Goal: Book appointment/travel/reservation

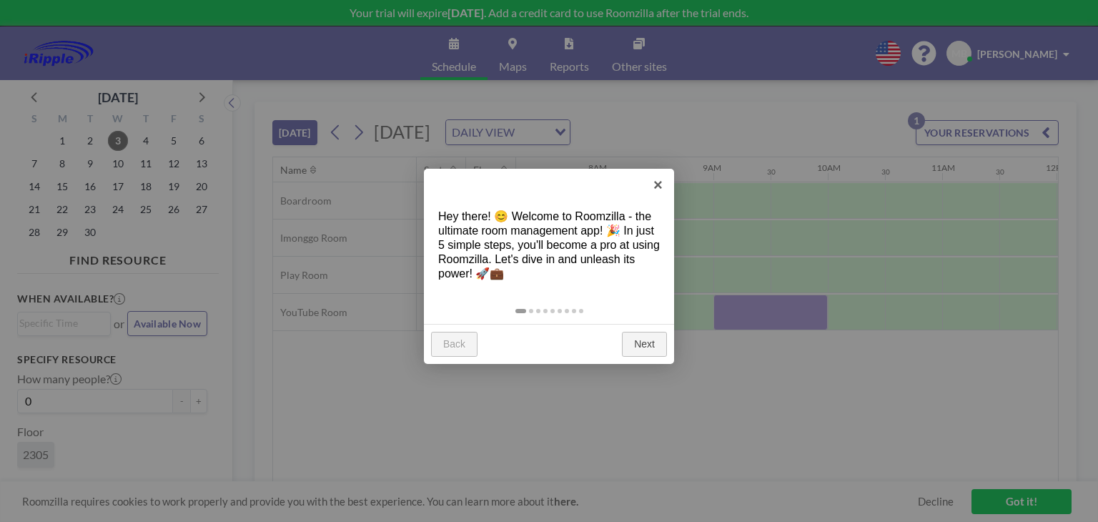
scroll to position [0, 858]
click at [658, 342] on link "Next" at bounding box center [644, 345] width 45 height 26
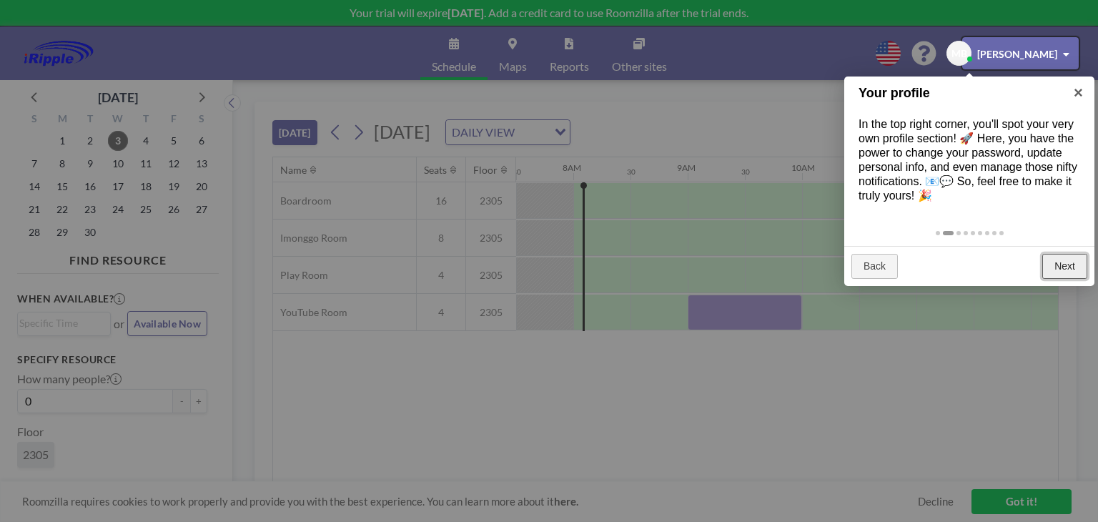
click at [1061, 272] on link "Next" at bounding box center [1065, 267] width 45 height 26
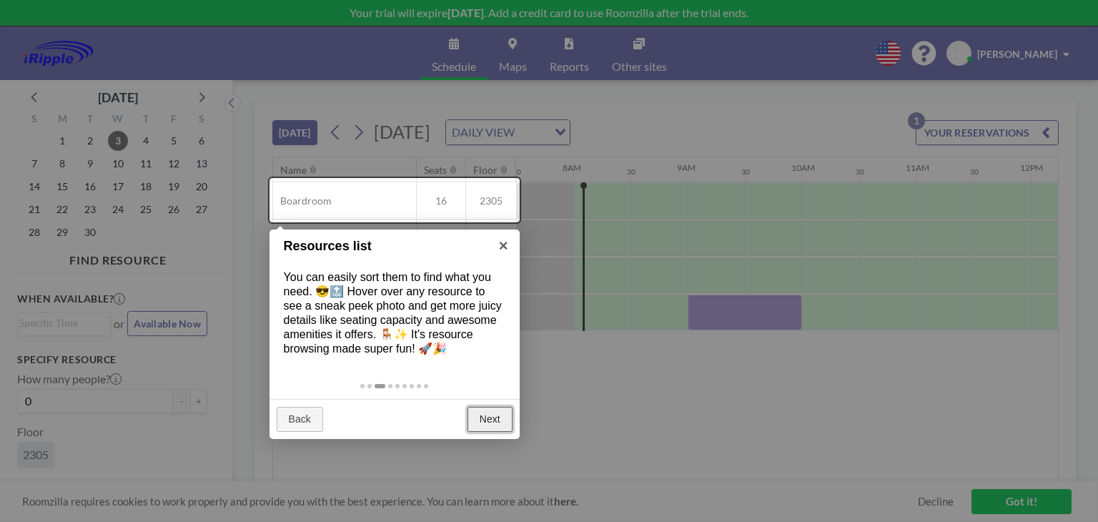
click at [481, 418] on link "Next" at bounding box center [490, 420] width 45 height 26
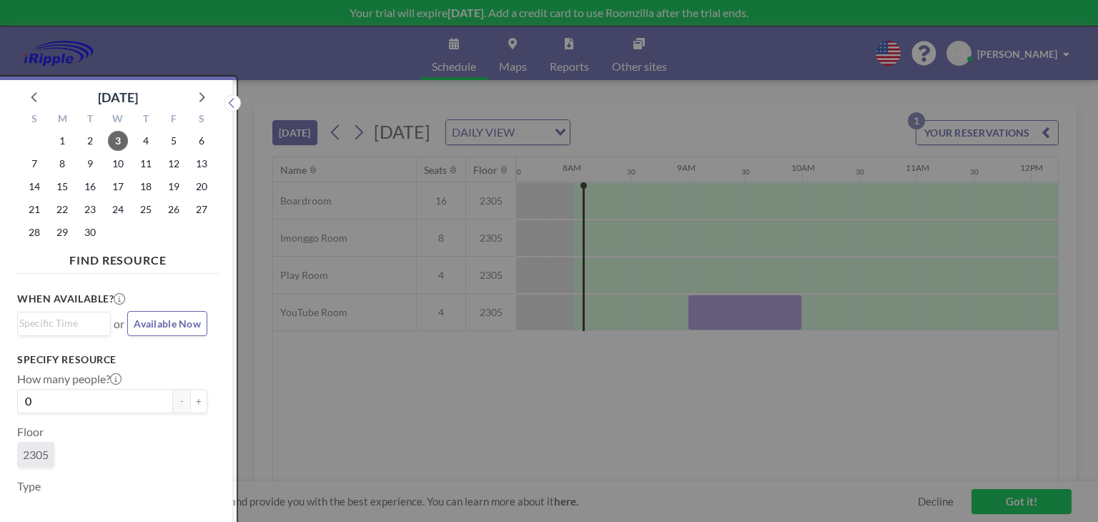
scroll to position [3, 0]
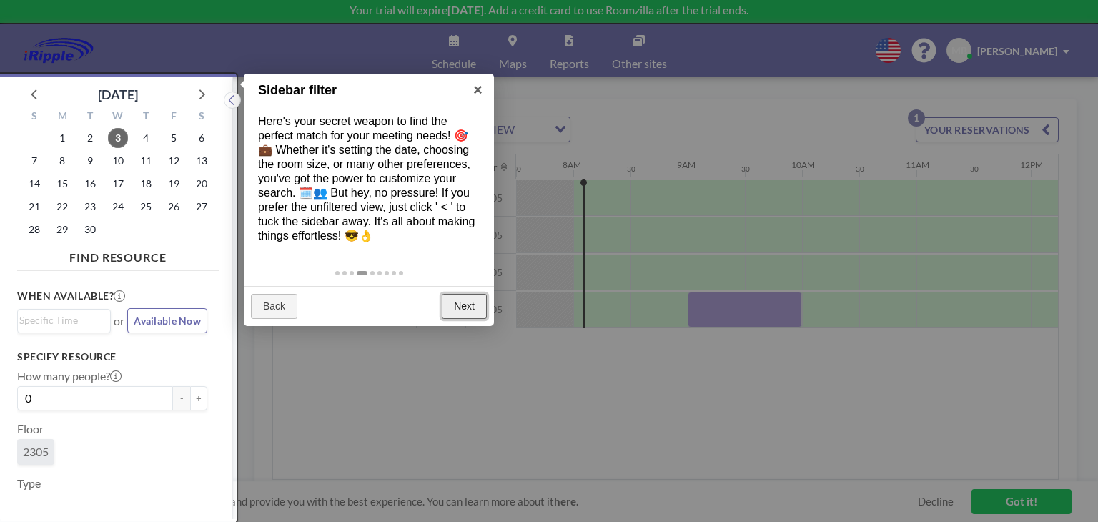
click at [458, 313] on link "Next" at bounding box center [464, 307] width 45 height 26
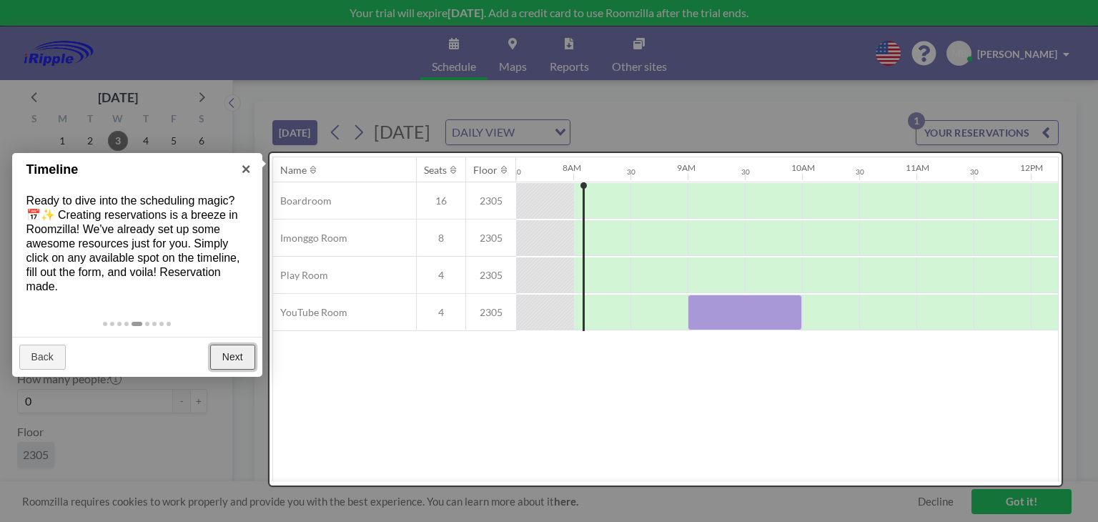
click at [241, 359] on link "Next" at bounding box center [232, 358] width 45 height 26
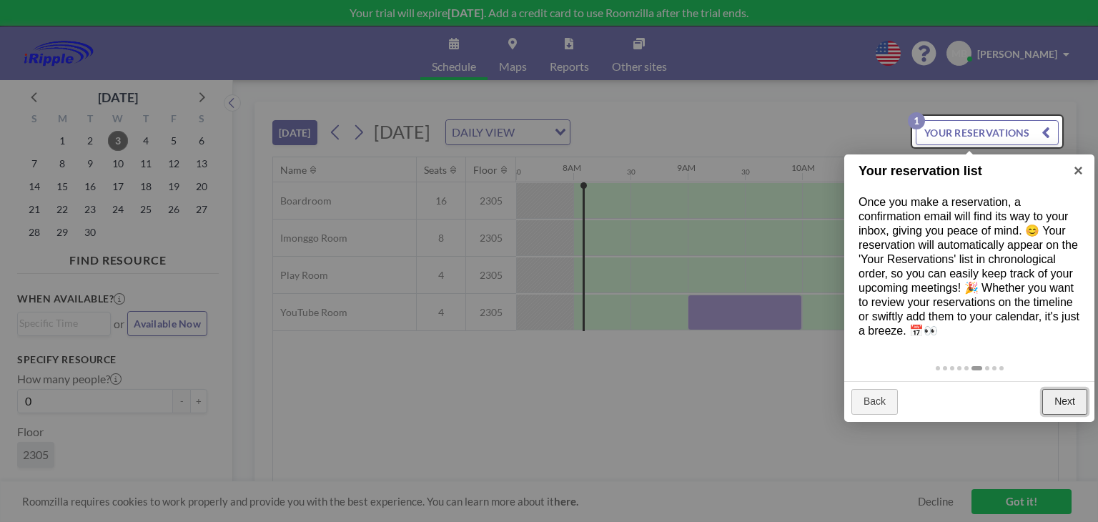
click at [1064, 393] on link "Next" at bounding box center [1065, 402] width 45 height 26
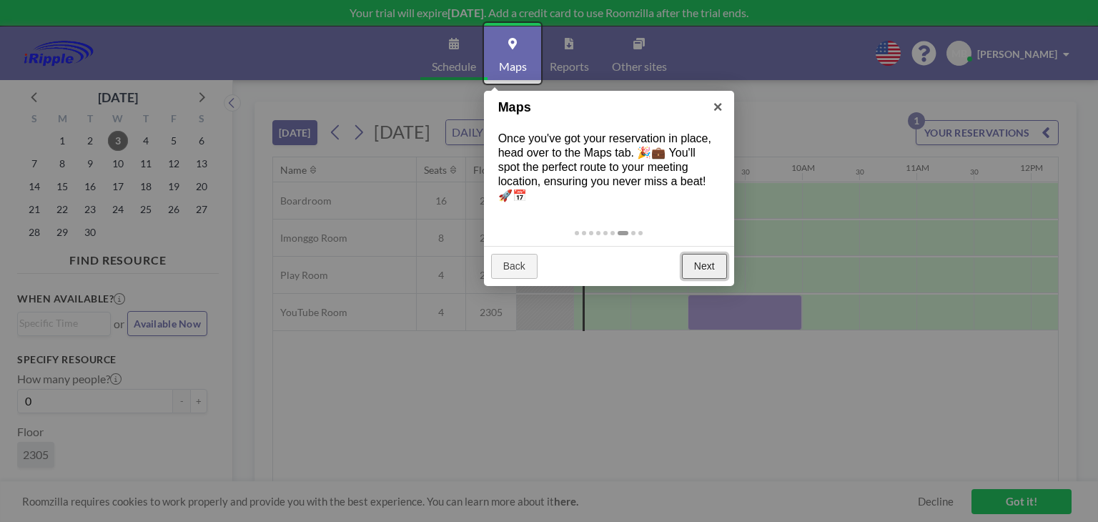
click at [707, 271] on link "Next" at bounding box center [704, 267] width 45 height 26
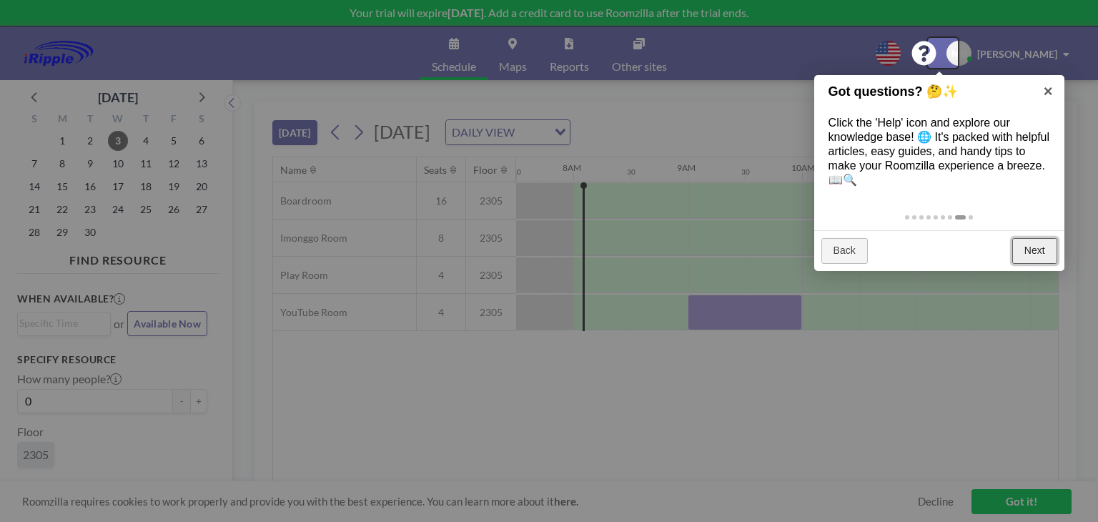
click at [1040, 247] on link "Next" at bounding box center [1035, 251] width 45 height 26
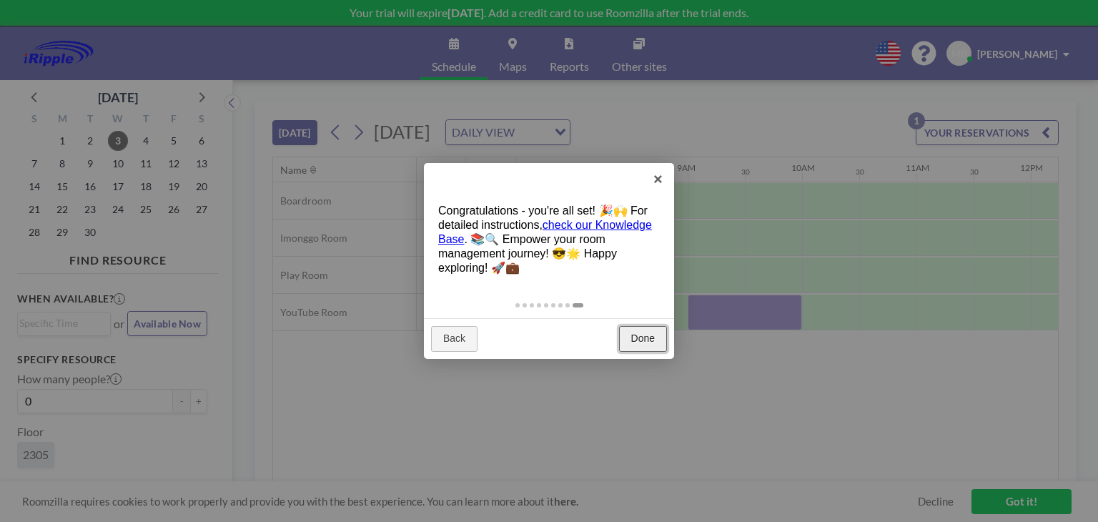
drag, startPoint x: 662, startPoint y: 333, endPoint x: 649, endPoint y: 336, distance: 13.4
click at [661, 333] on link "Done" at bounding box center [643, 339] width 48 height 26
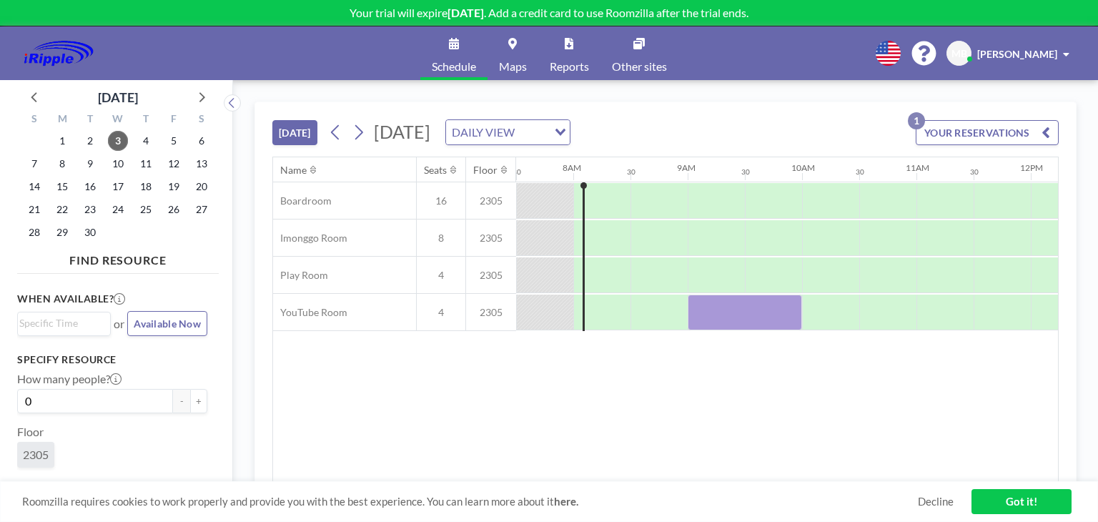
click at [1007, 500] on link "Got it!" at bounding box center [1022, 501] width 100 height 25
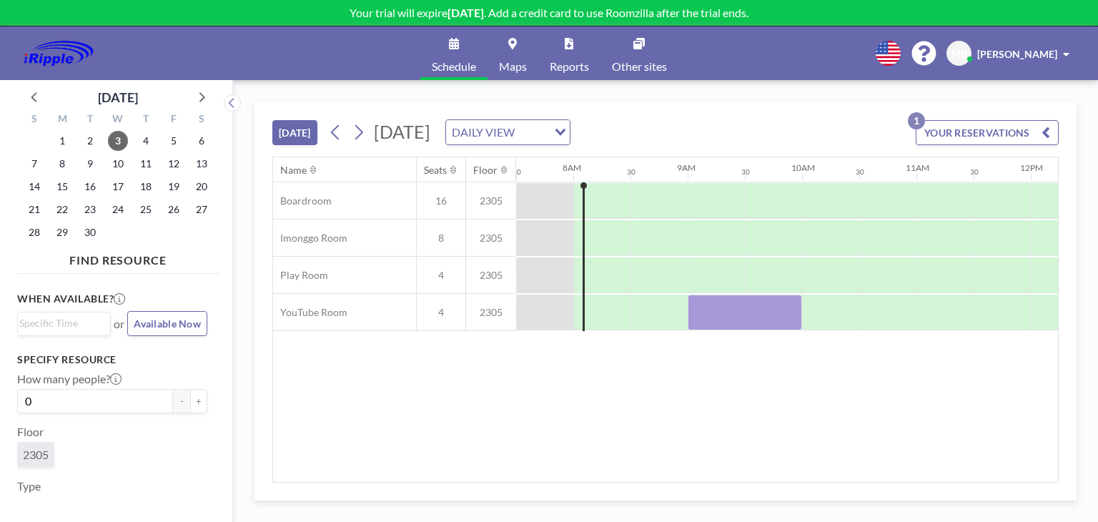
click at [1003, 132] on button "YOUR RESERVATIONS 1" at bounding box center [987, 132] width 143 height 25
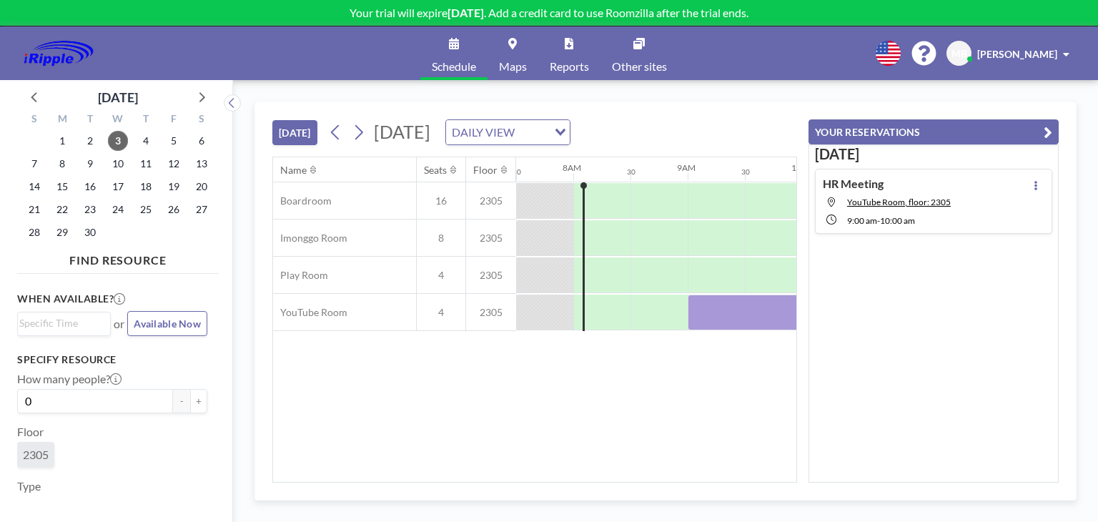
click at [961, 129] on button "YOUR RESERVATIONS" at bounding box center [934, 131] width 250 height 25
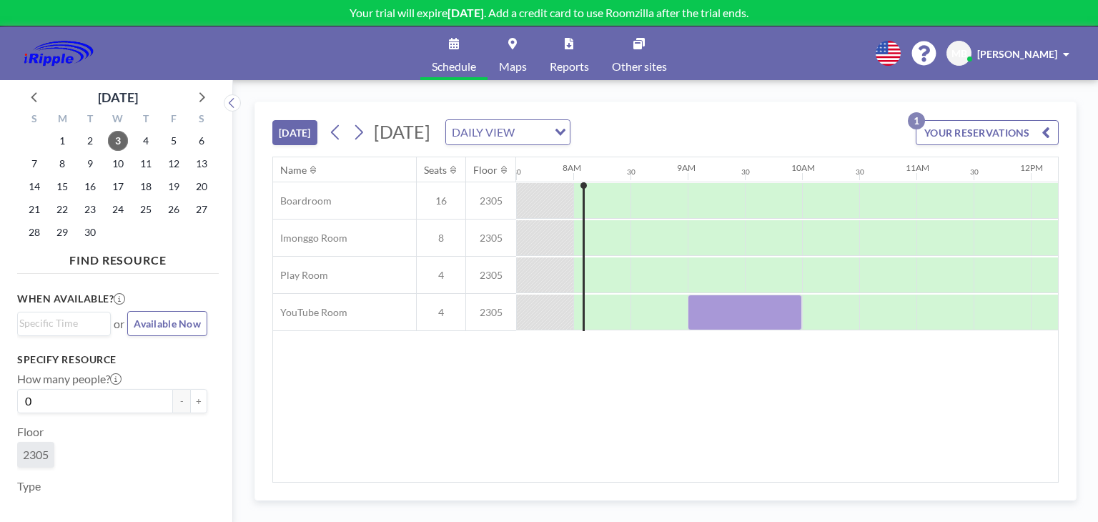
click at [508, 38] on icon at bounding box center [512, 43] width 9 height 11
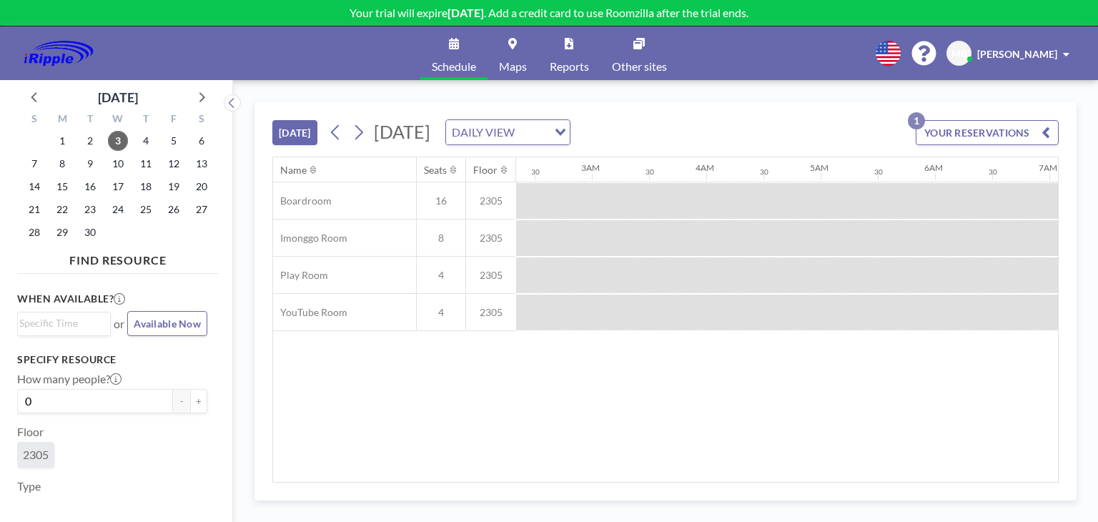
scroll to position [0, 528]
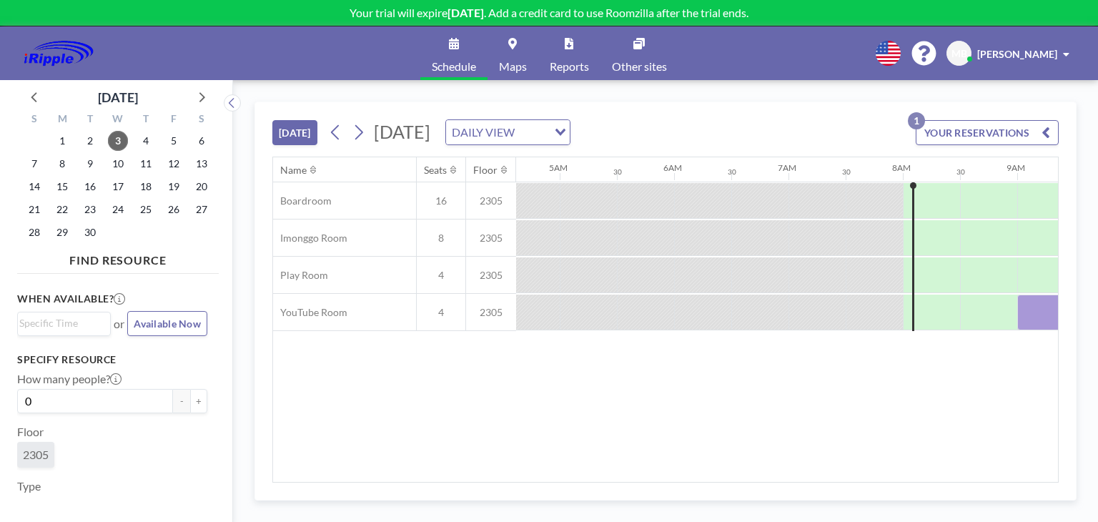
click at [624, 50] on link "Other sites" at bounding box center [640, 53] width 78 height 54
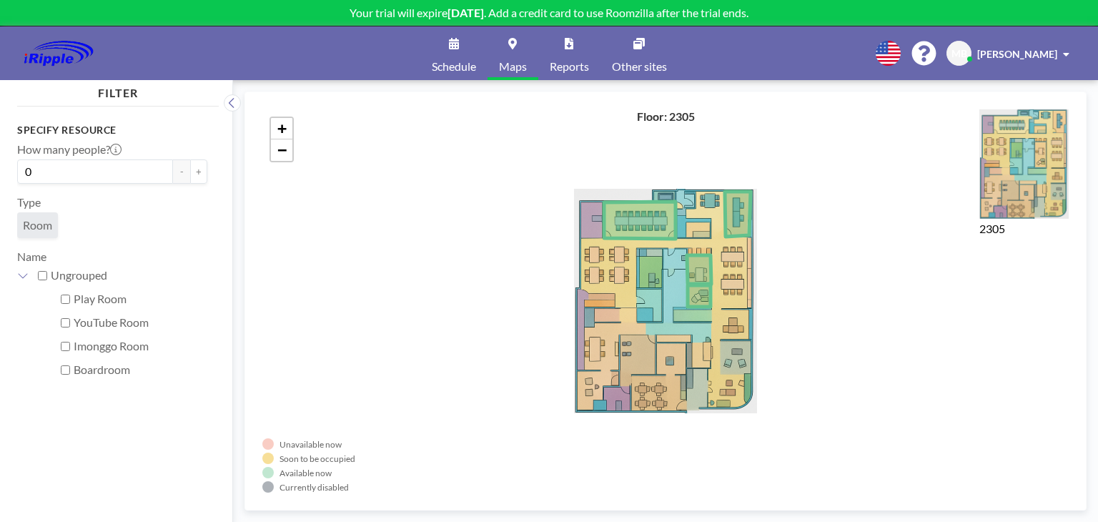
click at [453, 49] on link "Schedule" at bounding box center [454, 53] width 67 height 54
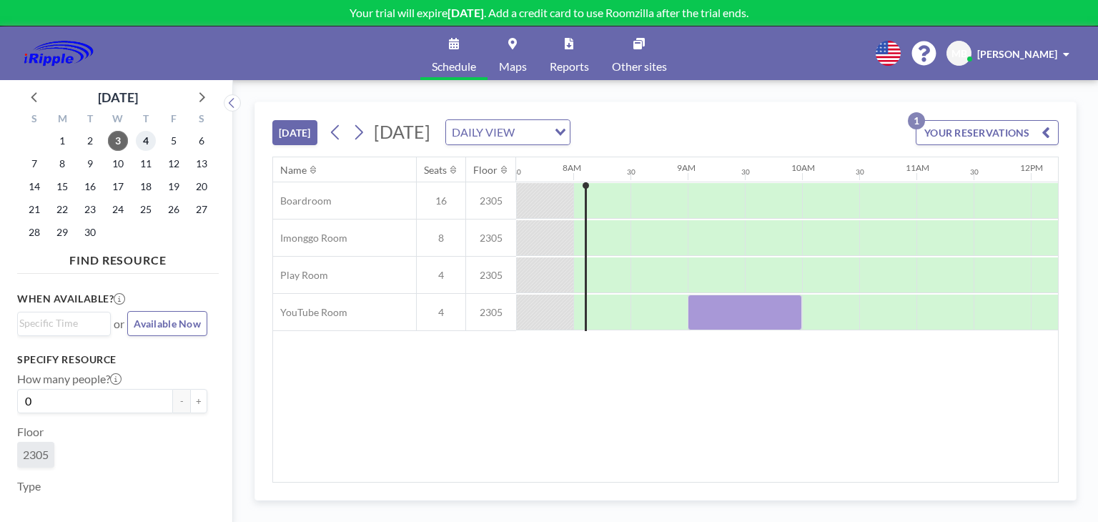
click at [137, 141] on span "4" at bounding box center [146, 141] width 20 height 20
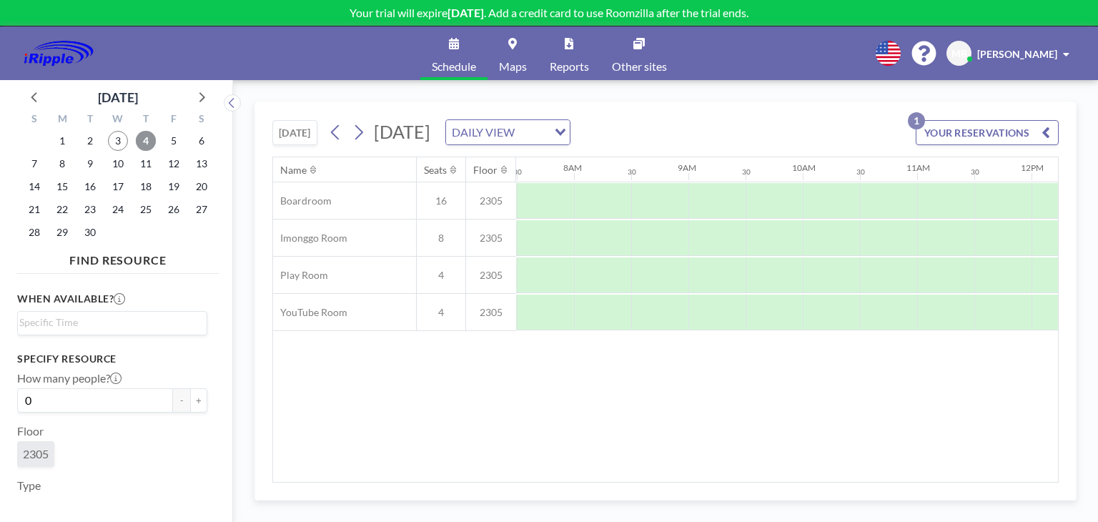
scroll to position [0, 858]
click at [166, 324] on input "Search for option" at bounding box center [109, 323] width 180 height 17
click at [298, 367] on div "Name Seats Floor 12AM 30 1AM 30 2AM 30 3AM 30 4AM 30 5AM 30 6AM 30 7AM 30 8AM 3…" at bounding box center [665, 319] width 785 height 325
click at [139, 403] on input "0" at bounding box center [95, 400] width 156 height 24
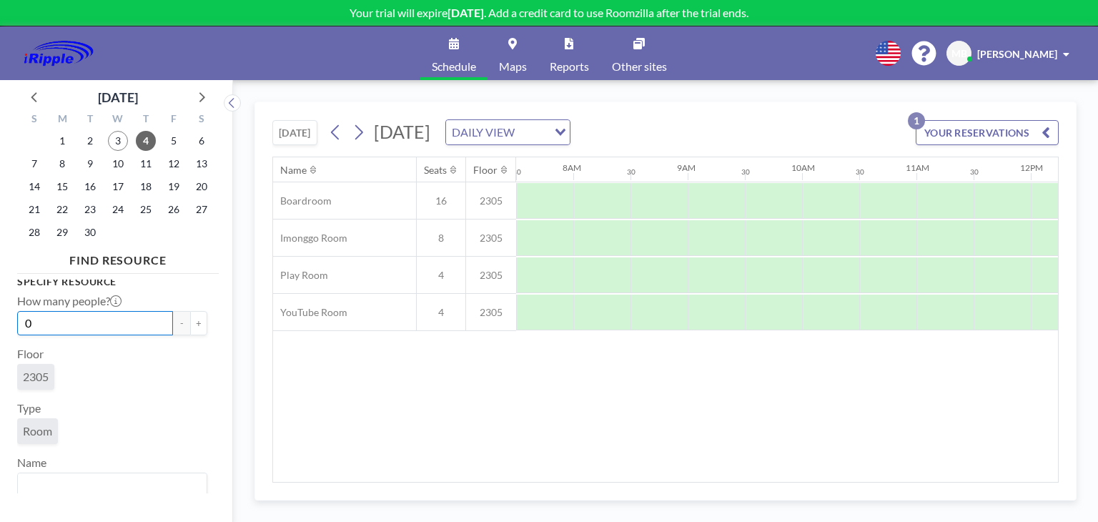
scroll to position [87, 0]
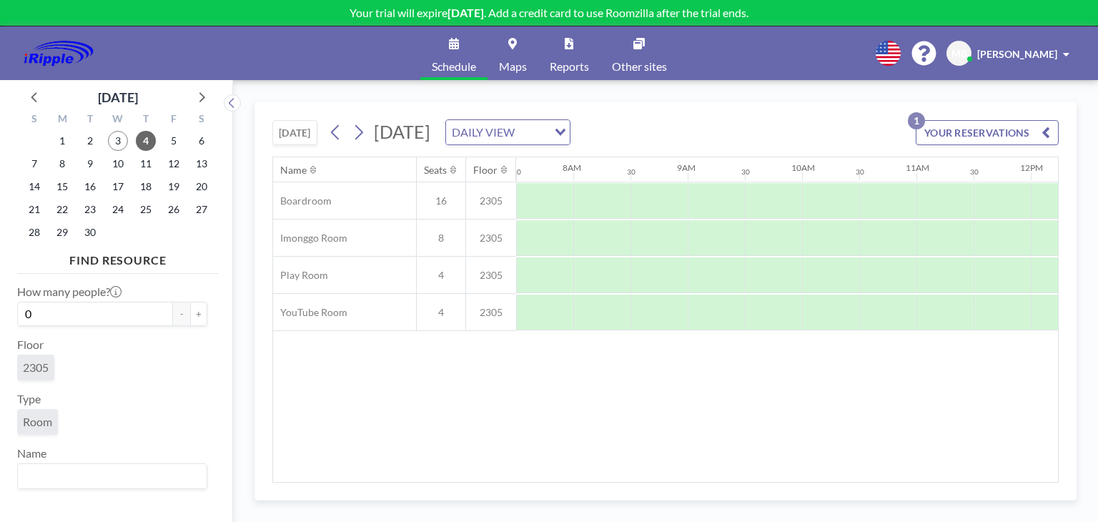
click at [45, 423] on span "Room" at bounding box center [37, 422] width 29 height 14
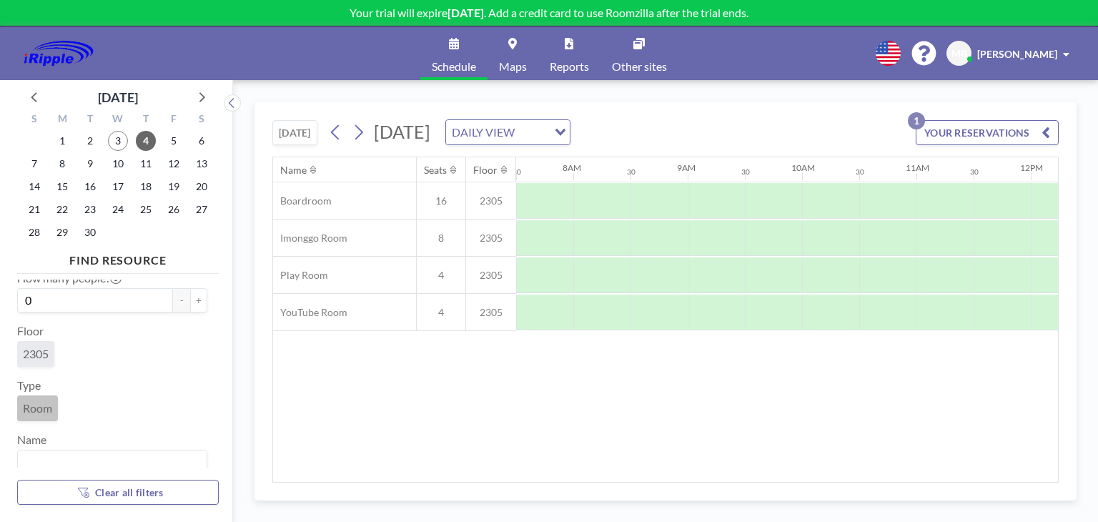
scroll to position [112, 0]
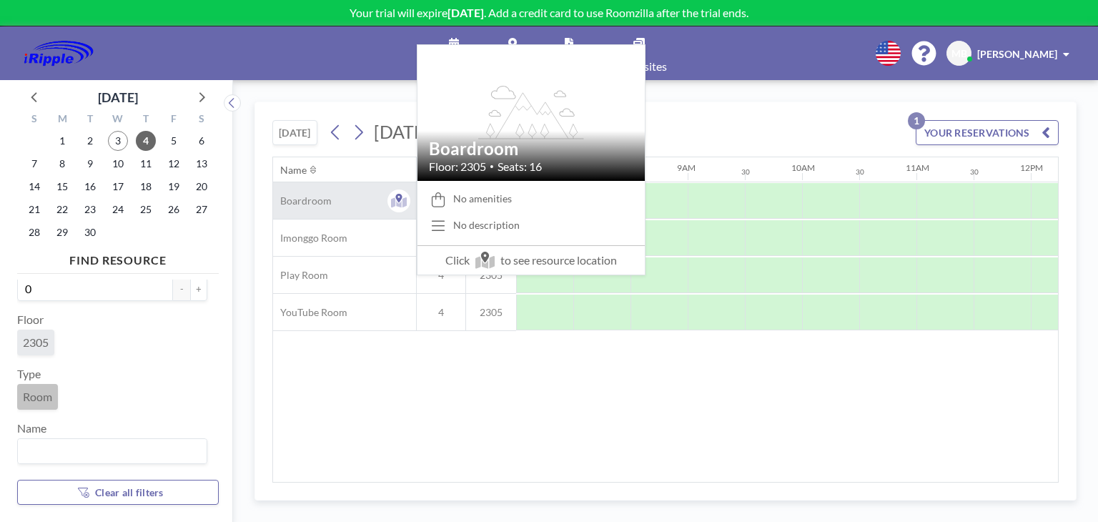
click at [316, 199] on span "Boardroom" at bounding box center [302, 201] width 59 height 13
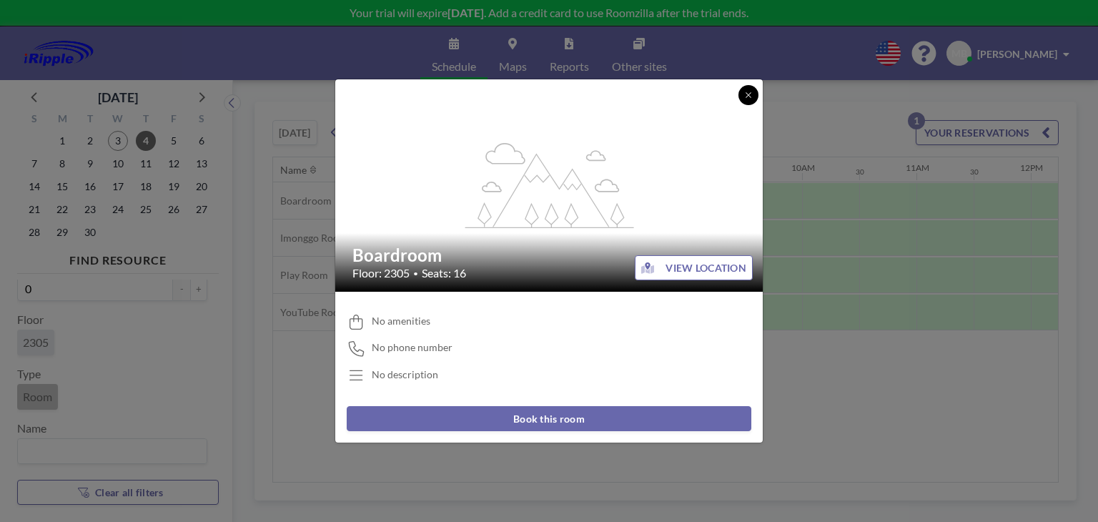
click at [754, 91] on button at bounding box center [749, 95] width 20 height 20
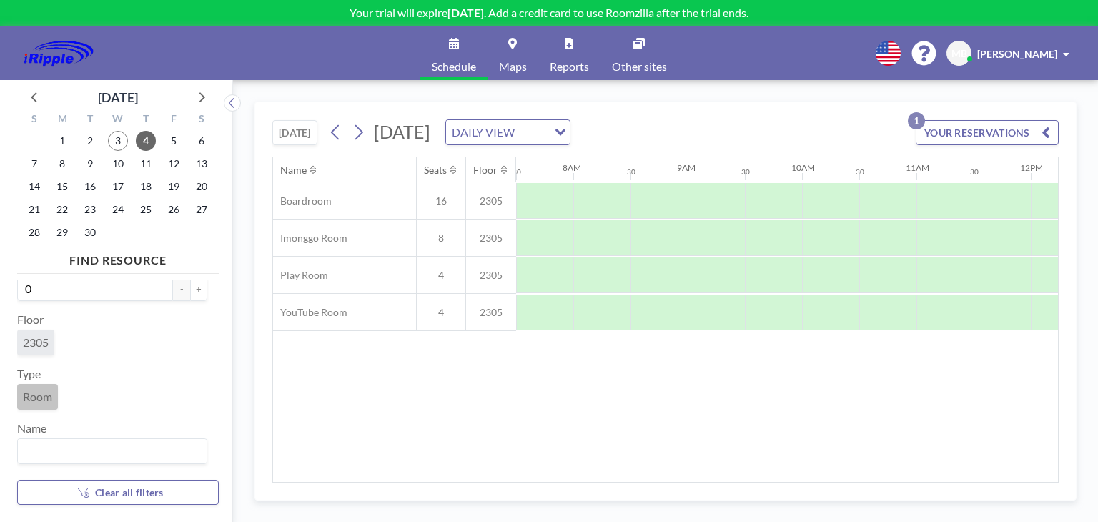
click at [983, 131] on button "YOUR RESERVATIONS 1" at bounding box center [987, 132] width 143 height 25
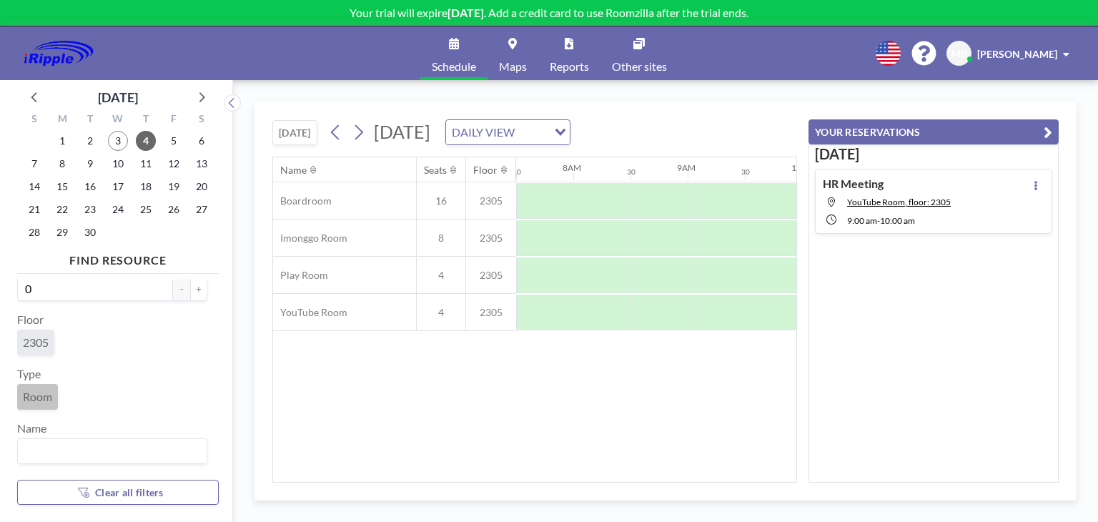
click at [980, 129] on button "YOUR RESERVATIONS" at bounding box center [934, 131] width 250 height 25
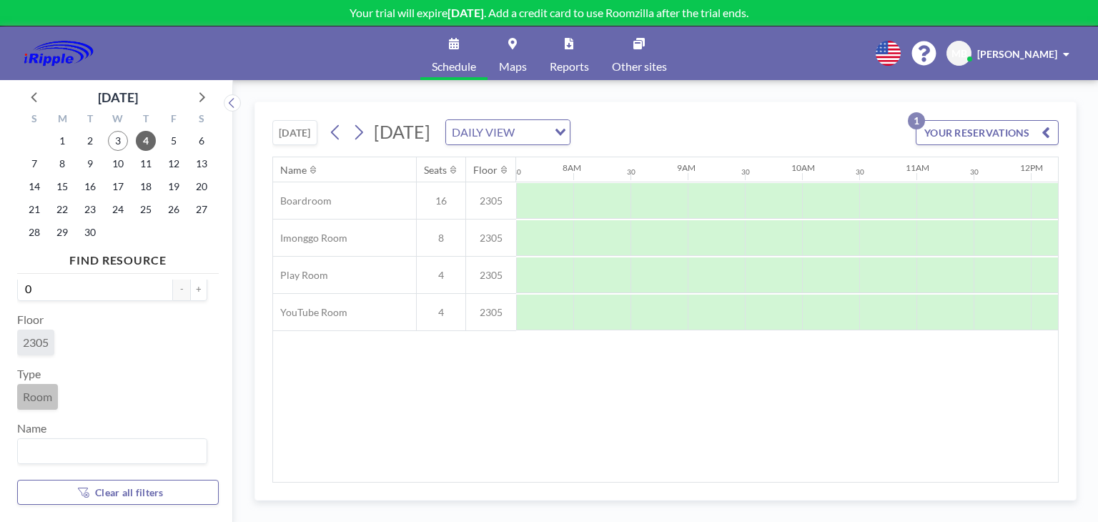
click at [575, 52] on link "Reports" at bounding box center [570, 53] width 62 height 54
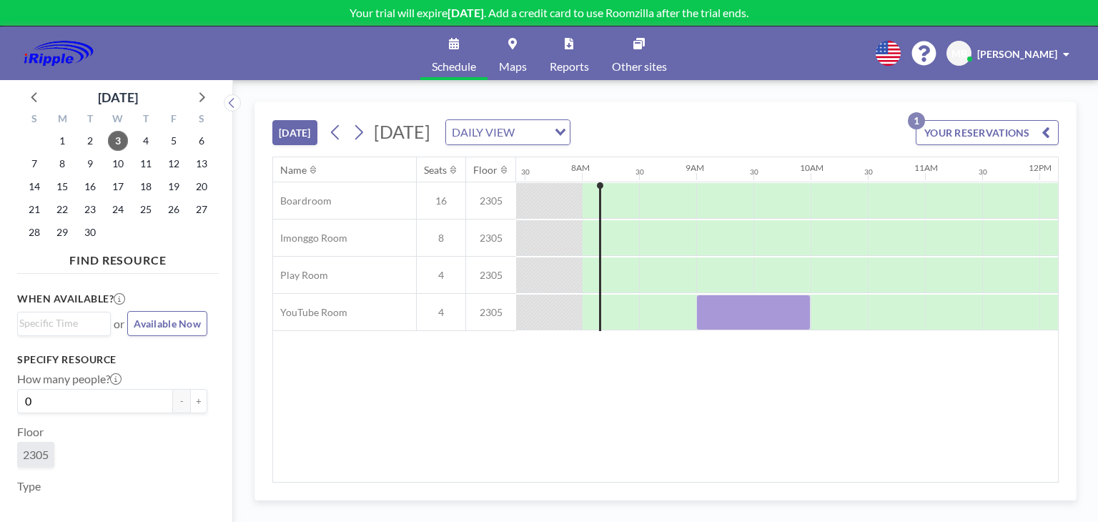
scroll to position [0, 858]
